Goal: Obtain resource: Obtain resource

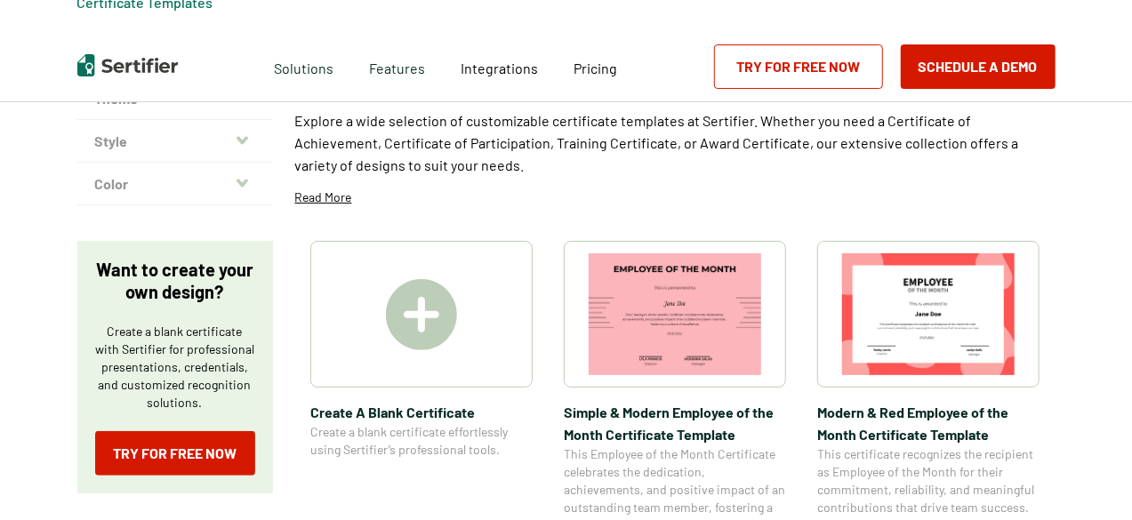
scroll to position [178, 0]
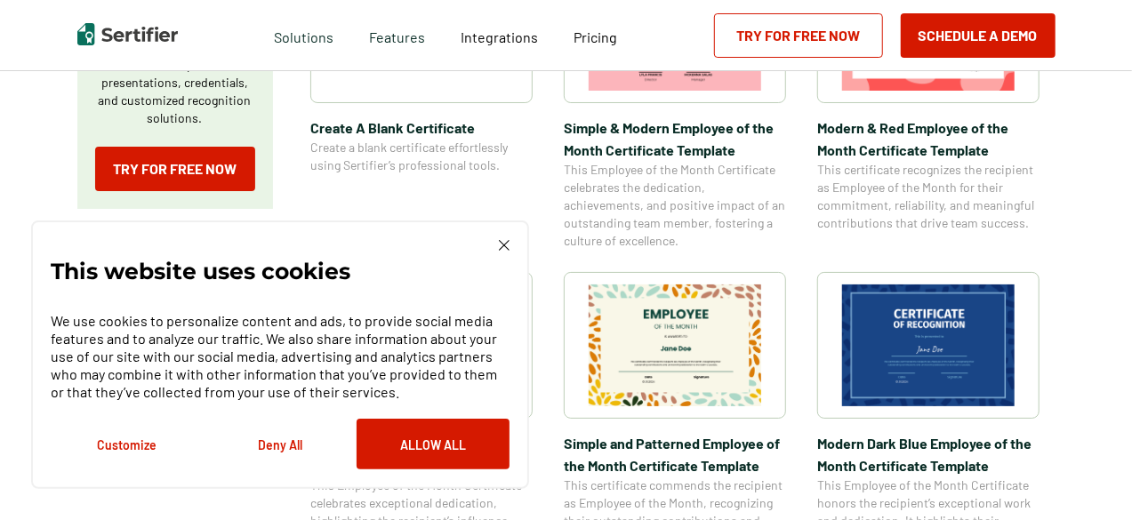
scroll to position [445, 0]
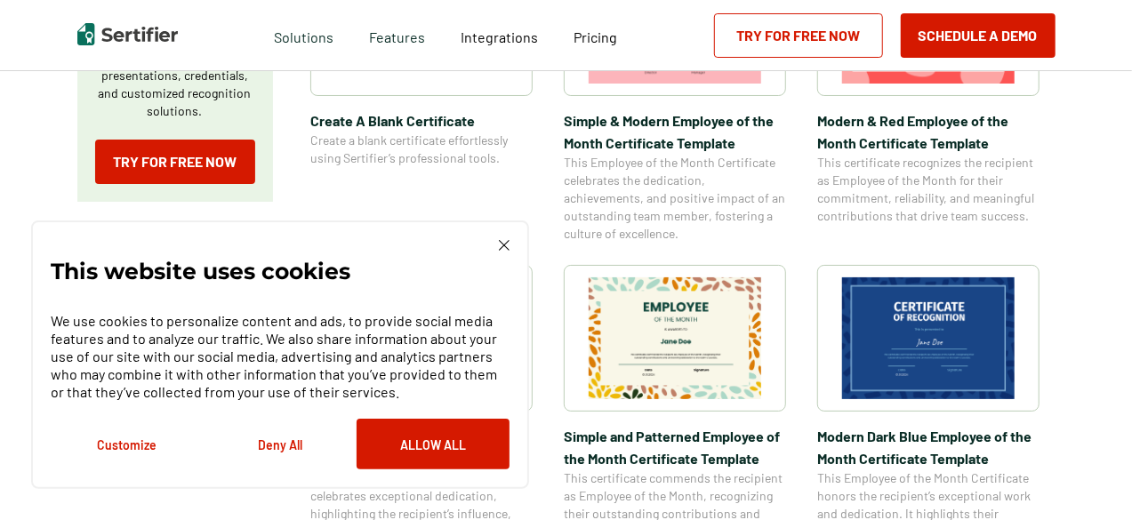
click at [504, 244] on img at bounding box center [504, 245] width 11 height 11
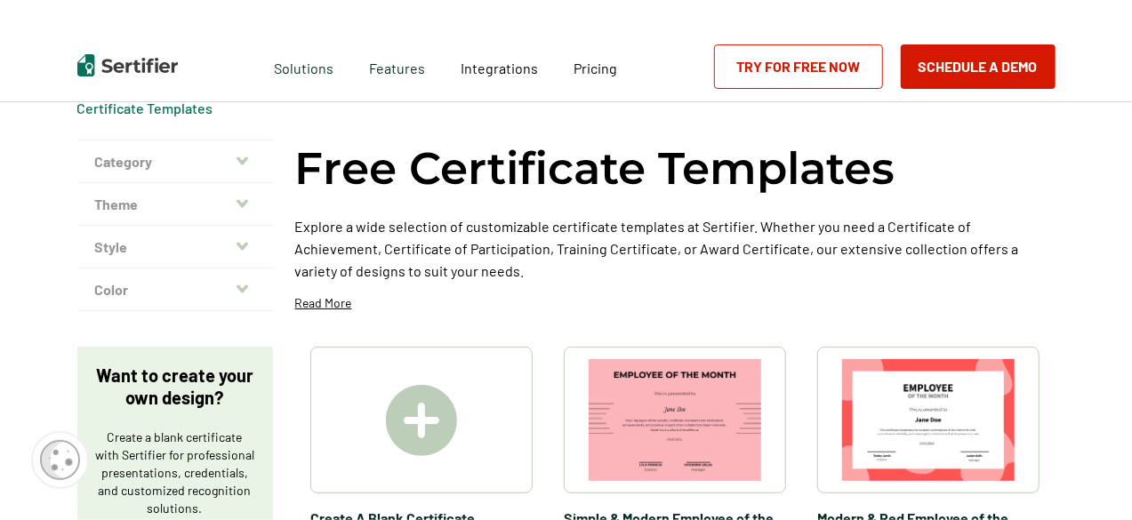
scroll to position [0, 0]
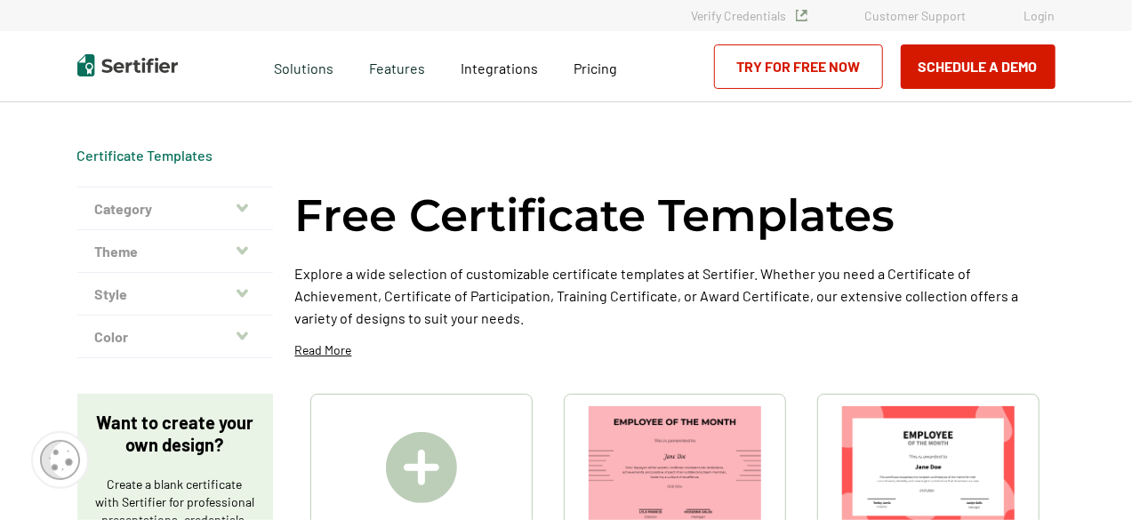
click at [252, 330] on button "Color" at bounding box center [175, 337] width 196 height 43
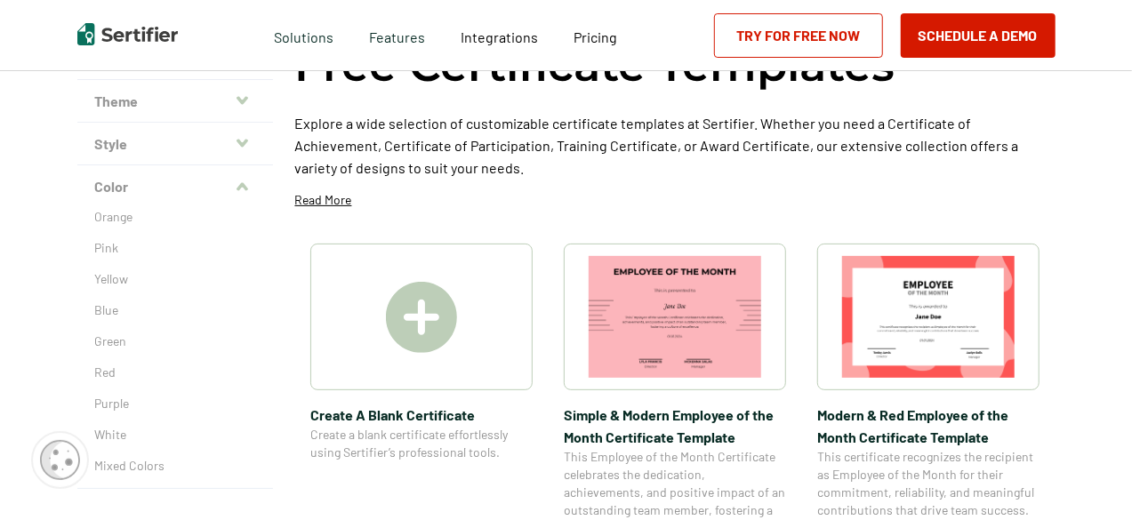
scroll to position [178, 0]
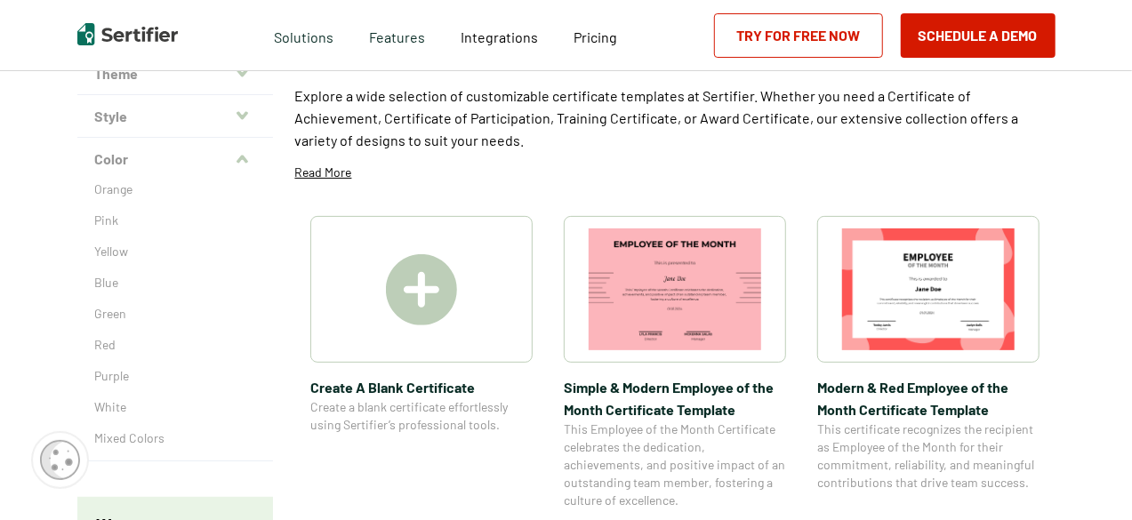
click at [118, 353] on div "Orange Pink Yellow Blue Green Red Purple White Mixed Colors" at bounding box center [175, 320] width 196 height 280
click at [110, 346] on p "Red" at bounding box center [175, 345] width 160 height 18
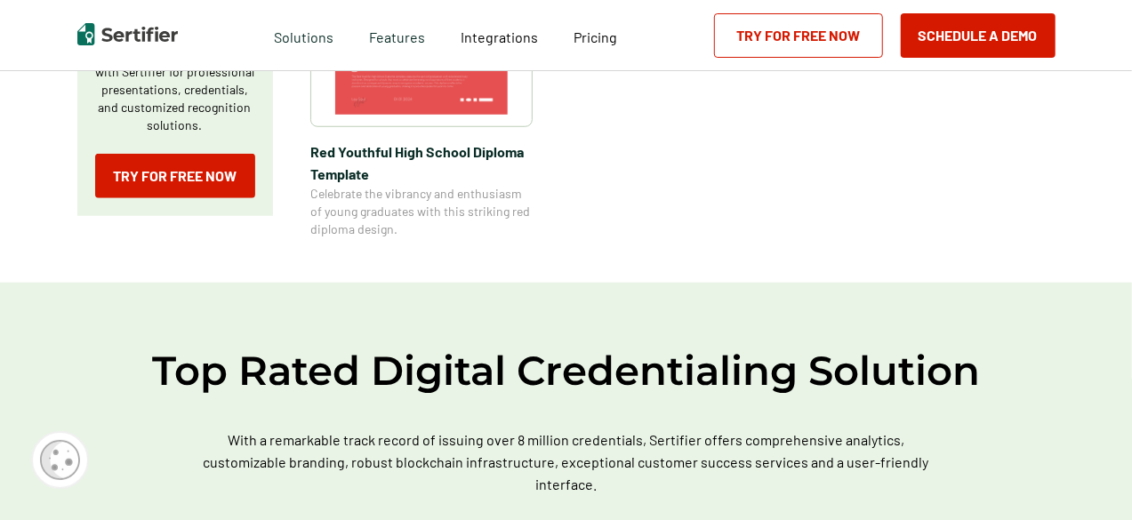
scroll to position [267, 0]
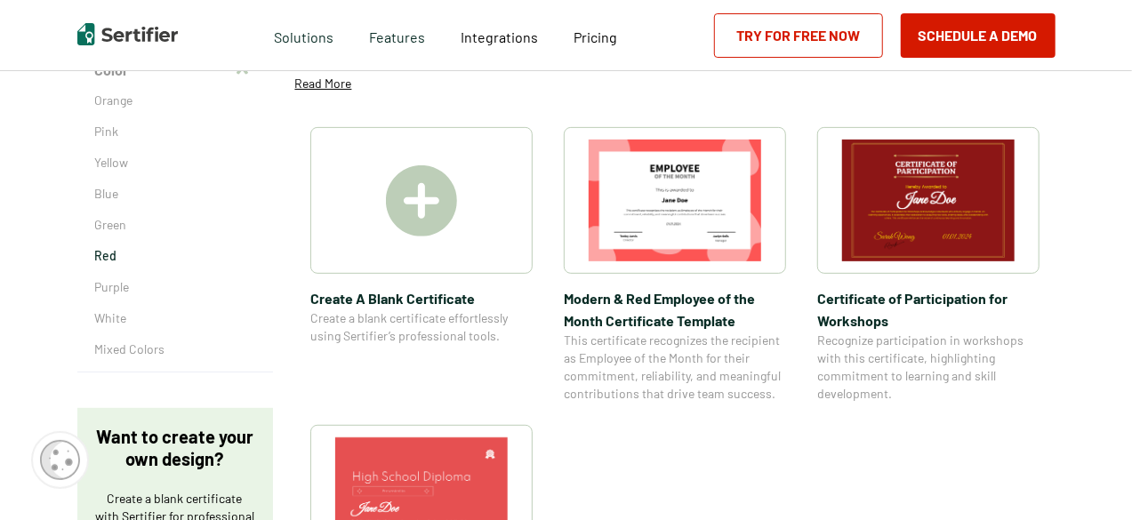
click at [706, 246] on img at bounding box center [675, 201] width 172 height 122
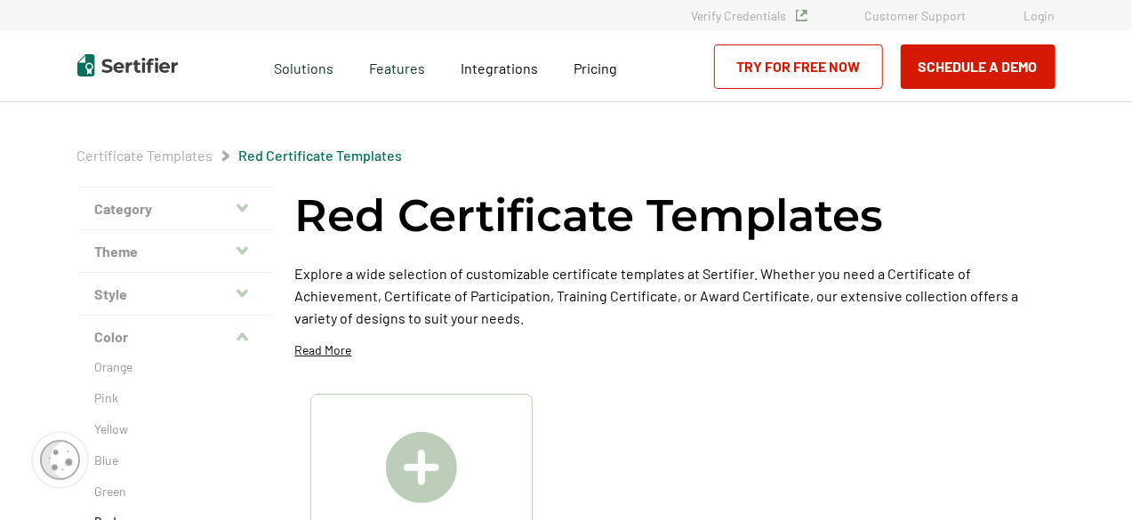
scroll to position [267, 0]
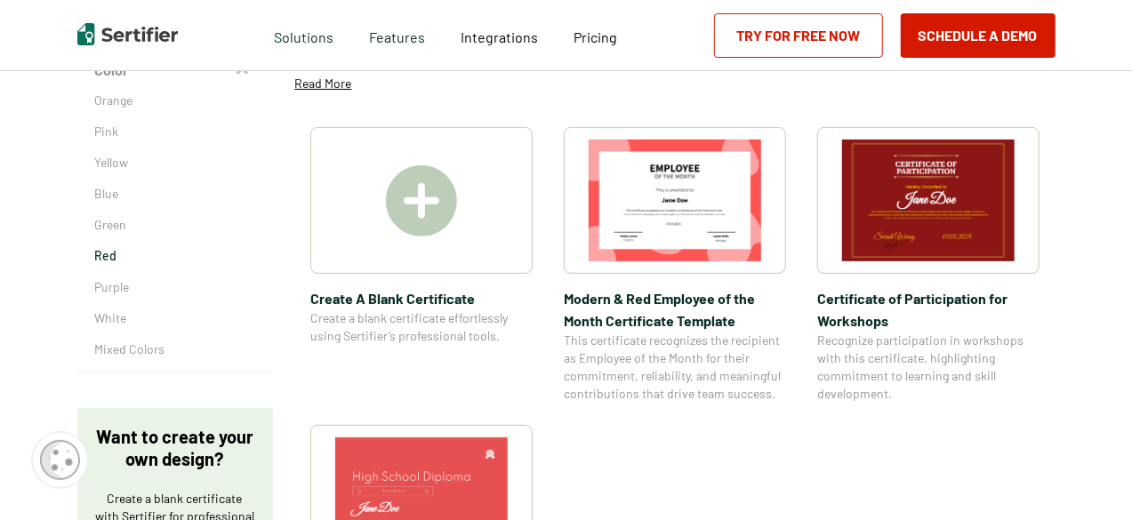
scroll to position [178, 0]
